Goal: Task Accomplishment & Management: Manage account settings

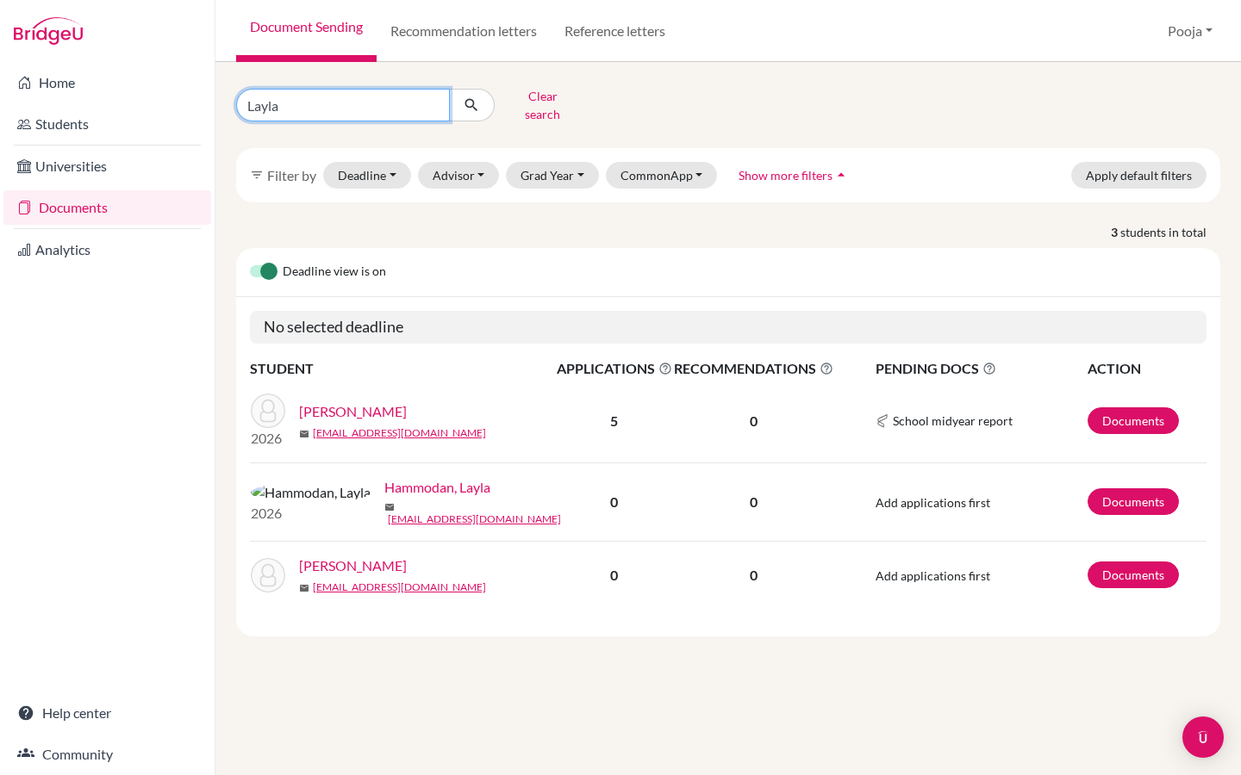
click at [431, 98] on input "Layla" at bounding box center [343, 105] width 214 height 33
click at [330, 401] on link "Fennelly, Layla" at bounding box center [353, 411] width 108 height 21
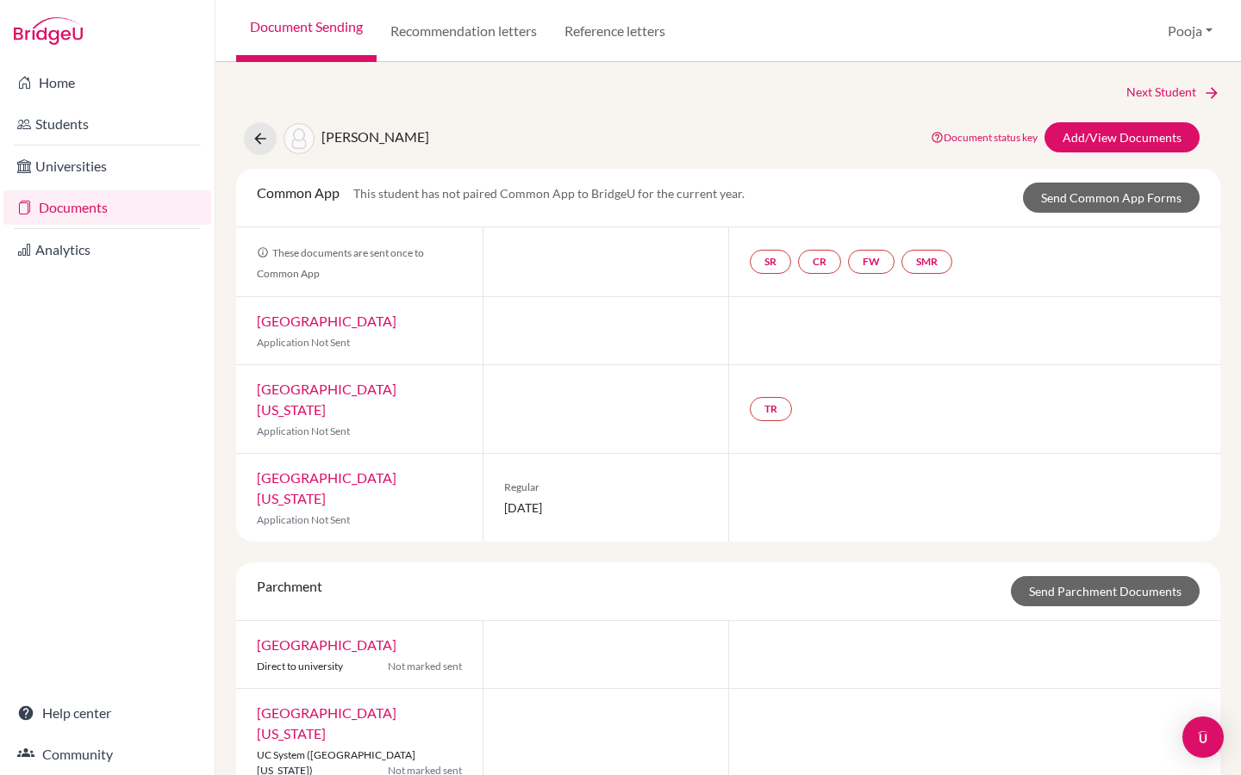
click at [345, 135] on span "[PERSON_NAME]" at bounding box center [375, 136] width 108 height 16
click at [482, 47] on link "Recommendation letters" at bounding box center [463, 31] width 174 height 62
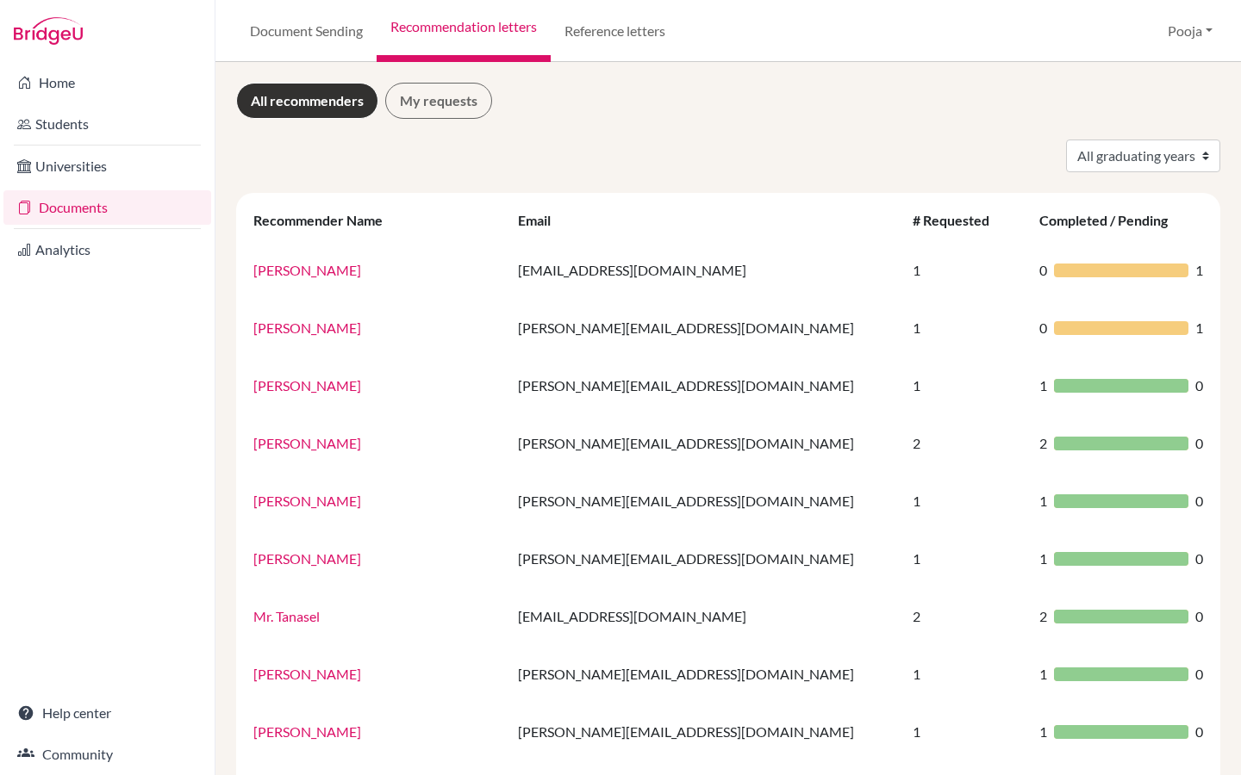
click at [479, 34] on link "Recommendation letters" at bounding box center [463, 31] width 174 height 62
click at [343, 33] on link "Document Sending" at bounding box center [306, 31] width 140 height 62
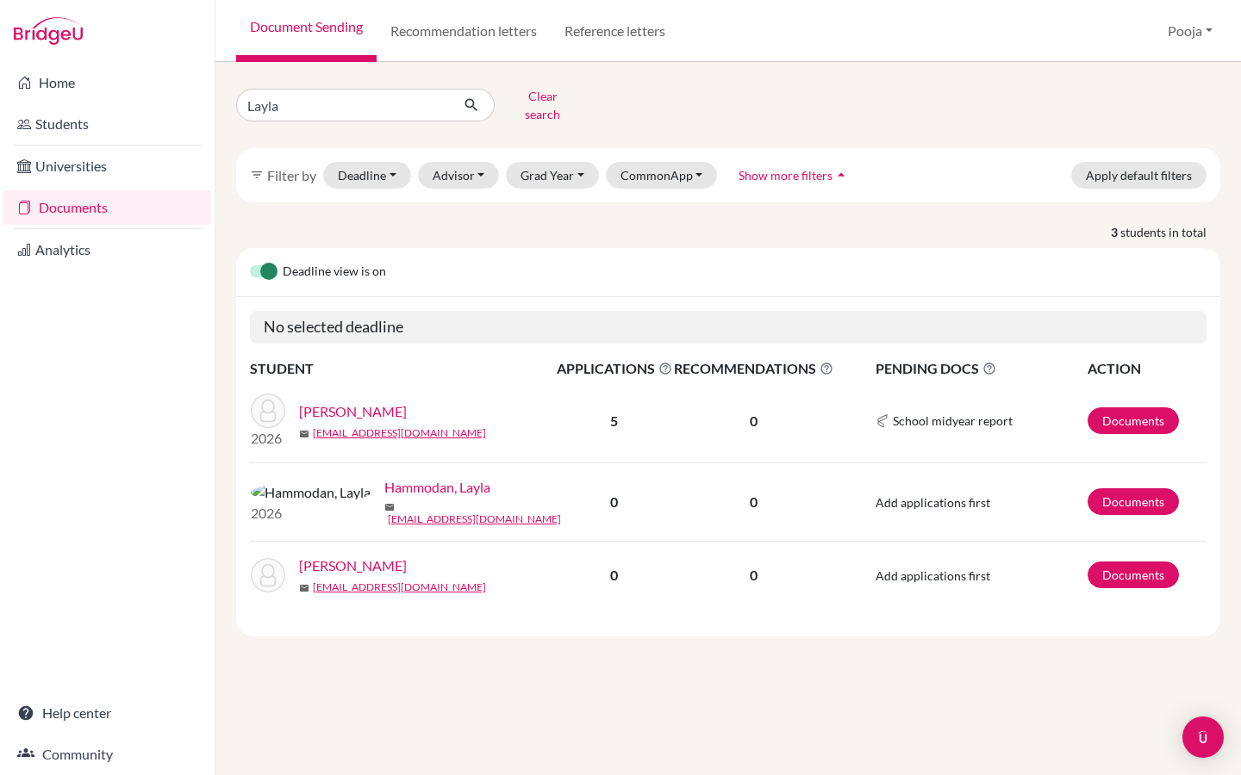
click at [347, 401] on link "Fennelly, Layla" at bounding box center [353, 411] width 108 height 21
